Goal: Information Seeking & Learning: Learn about a topic

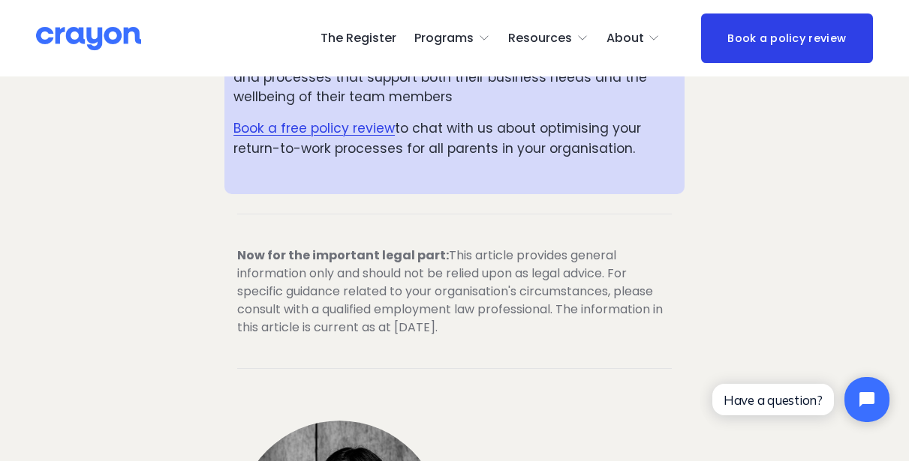
scroll to position [7416, 0]
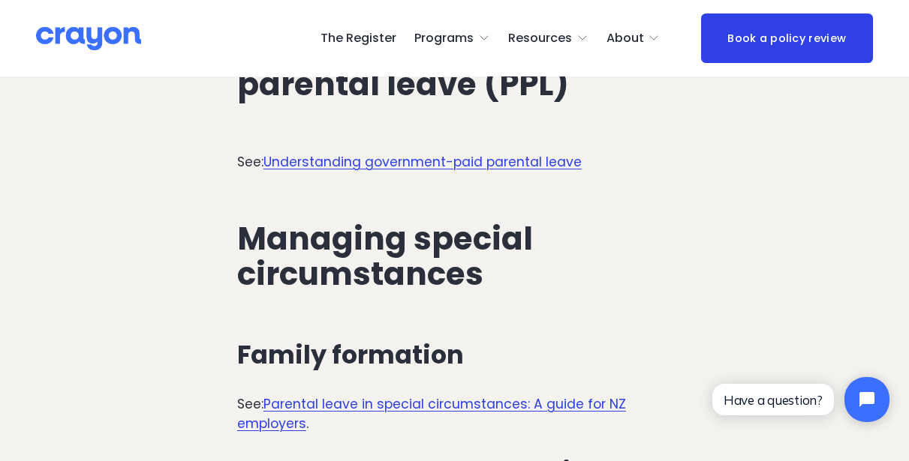
scroll to position [4126, 0]
